Goal: Navigation & Orientation: Find specific page/section

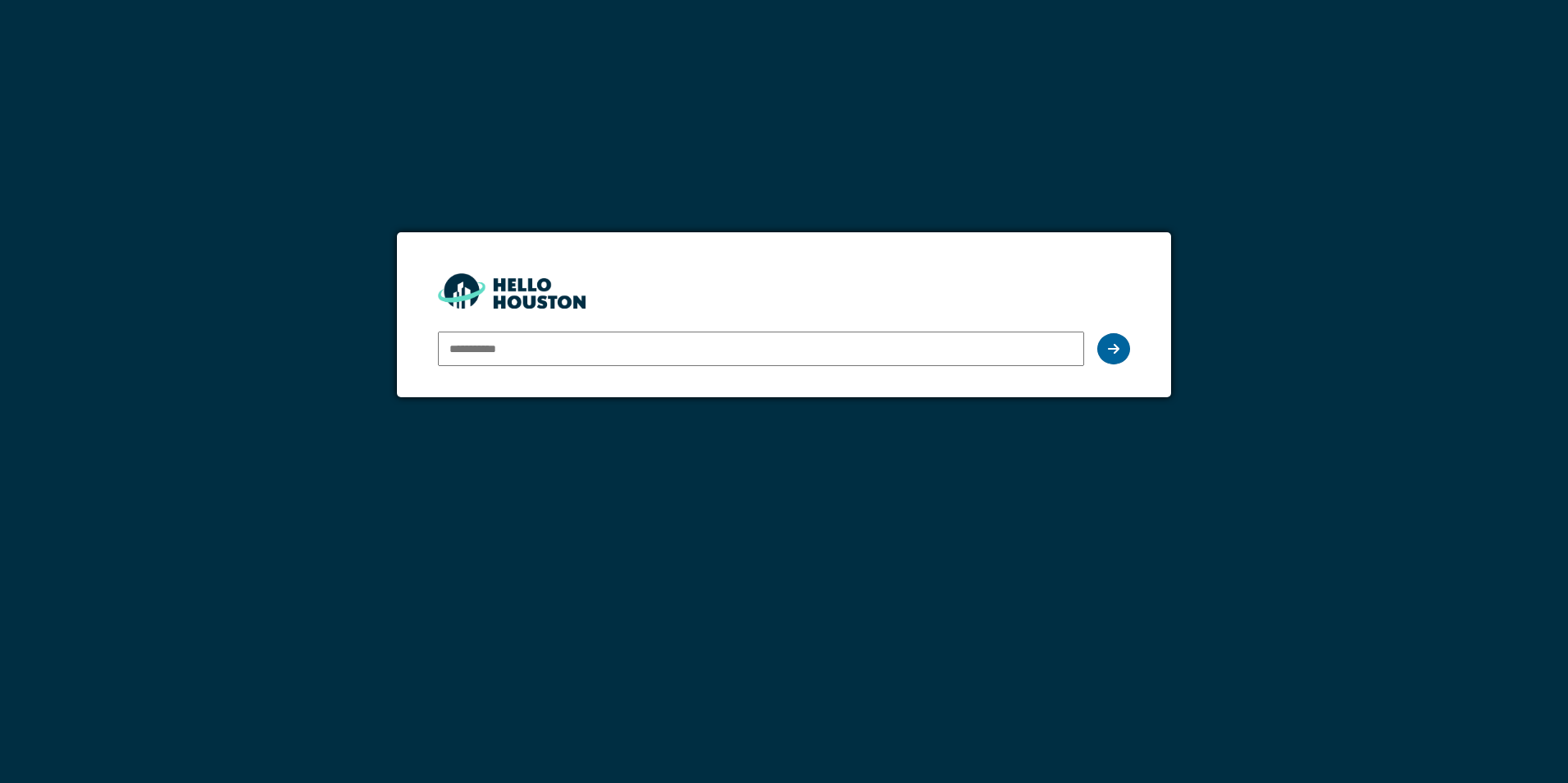
type input "**********"
click at [1114, 348] on icon at bounding box center [1114, 348] width 11 height 13
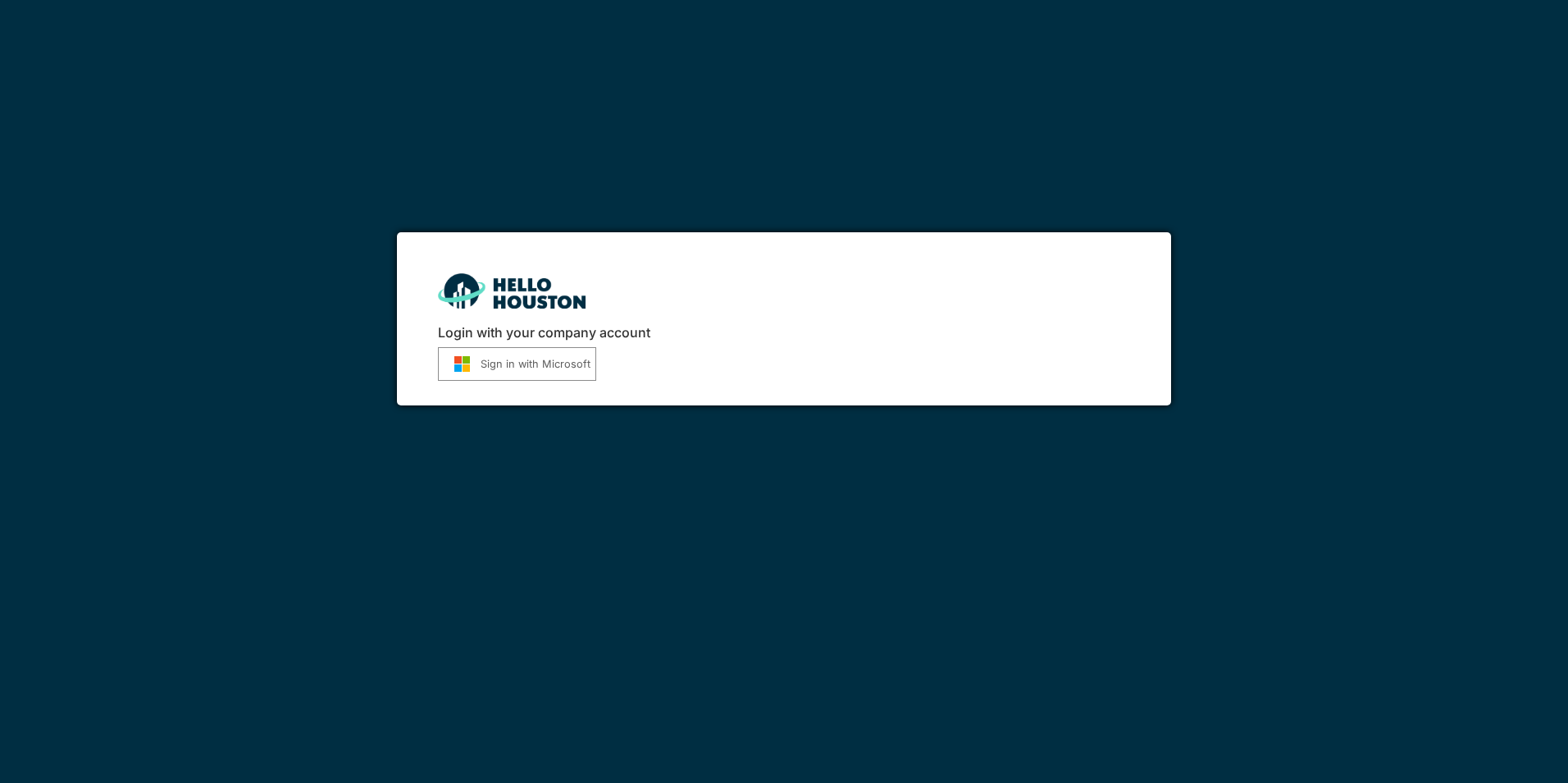
click at [554, 364] on button "Sign in with Microsoft" at bounding box center [517, 364] width 158 height 34
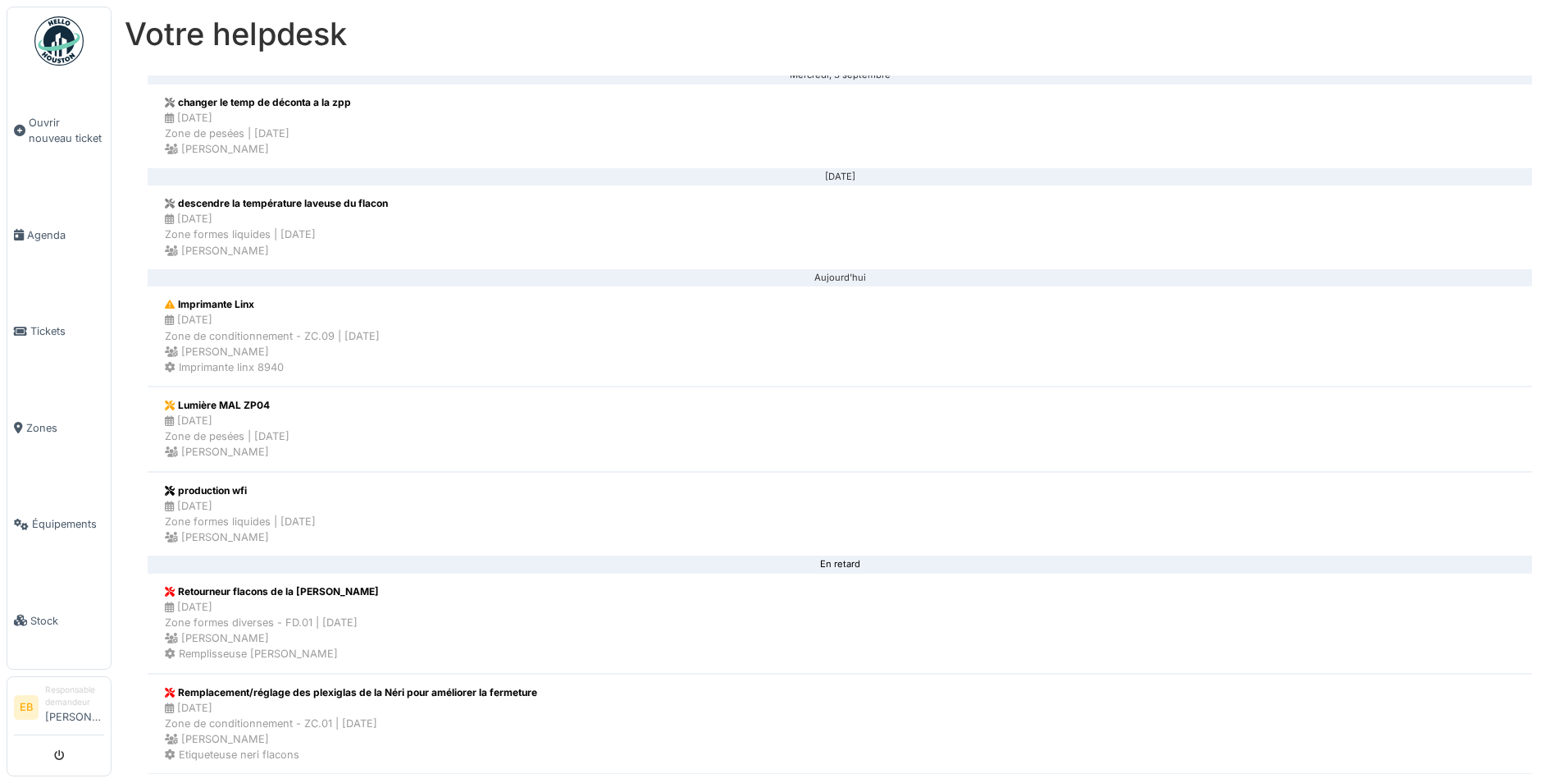
scroll to position [1497, 0]
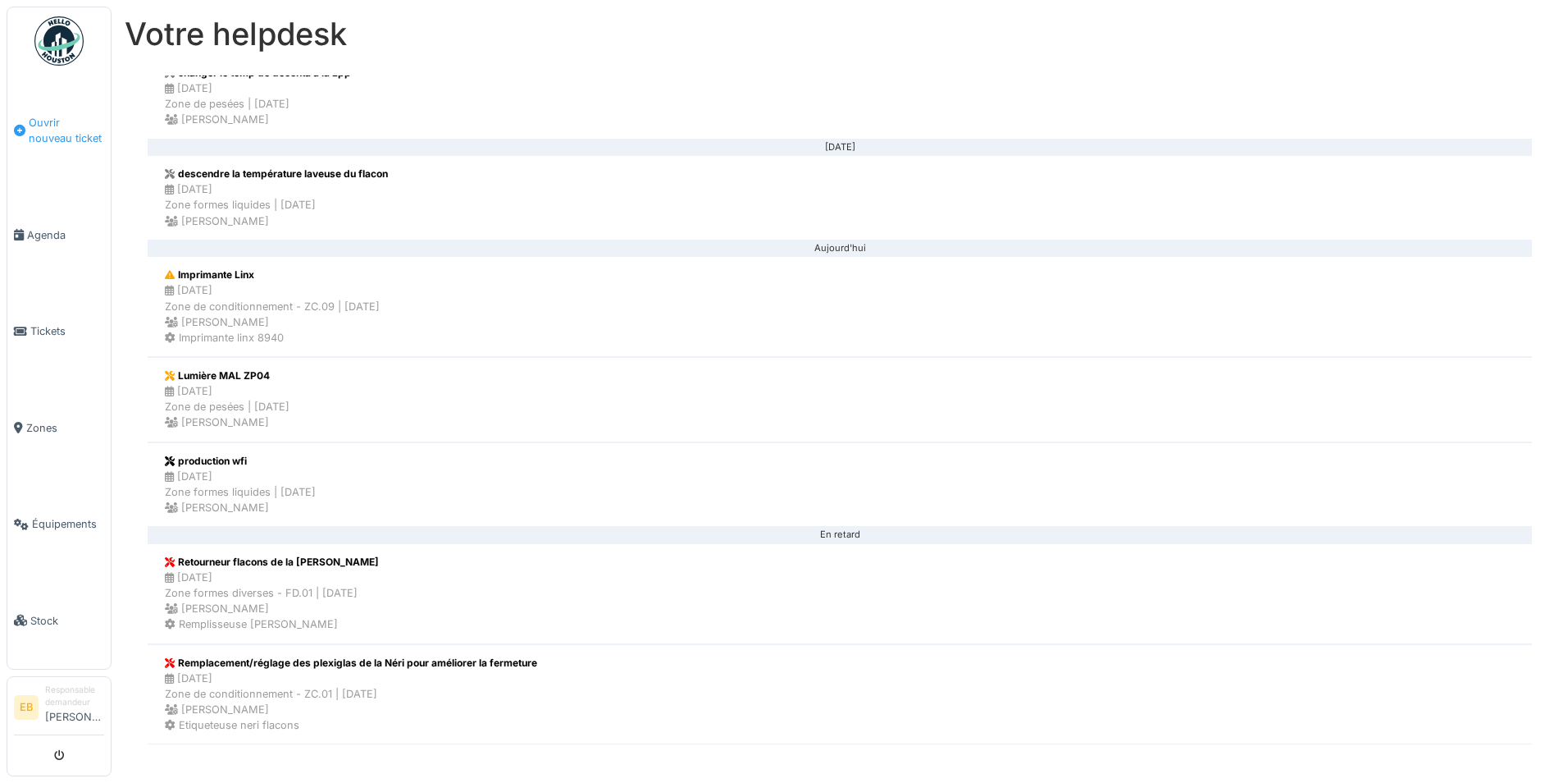
click at [60, 144] on span "Ouvrir nouveau ticket" at bounding box center [67, 130] width 75 height 31
click at [56, 230] on span "Agenda" at bounding box center [66, 234] width 77 height 16
click at [58, 218] on link "Agenda" at bounding box center [59, 235] width 104 height 96
click at [56, 227] on span "Agenda" at bounding box center [66, 234] width 77 height 16
click at [31, 330] on span "Tickets" at bounding box center [67, 330] width 73 height 16
